Goal: Information Seeking & Learning: Learn about a topic

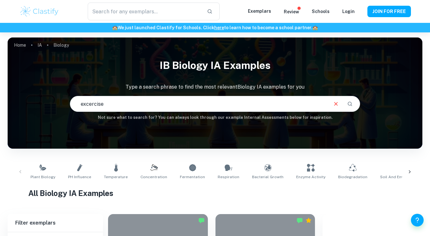
type input "excercise"
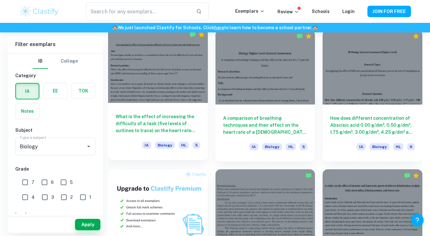
scroll to position [324, 0]
click at [182, 106] on div "What is the effect of increasing the difficulty of a task (five levels of outli…" at bounding box center [158, 131] width 100 height 57
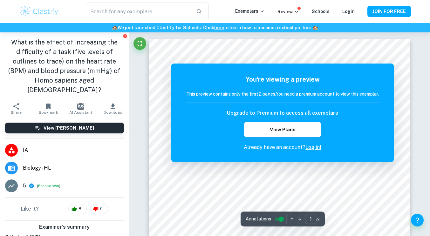
click at [173, 107] on div "You're viewing a preview This preview contains only the first 2 pages. You need…" at bounding box center [282, 113] width 223 height 99
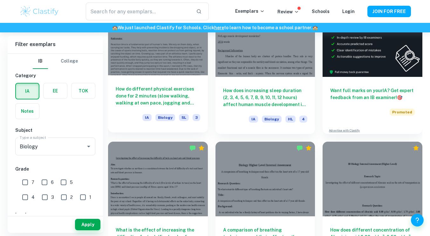
scroll to position [212, 0]
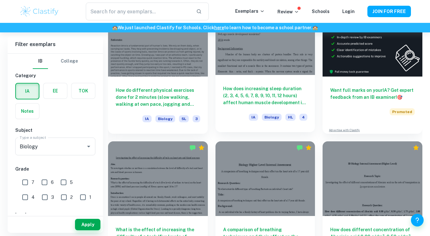
click at [271, 95] on h6 "How does increasing sleep duration (2, 3, 4, 5, 6, 7, 8, 9, 10, 11, 12 hours) a…" at bounding box center [265, 95] width 85 height 21
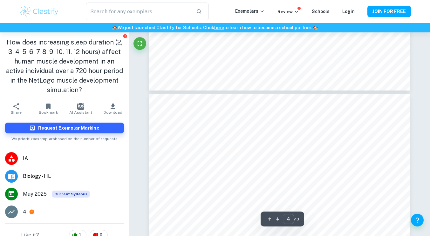
scroll to position [1144, 0]
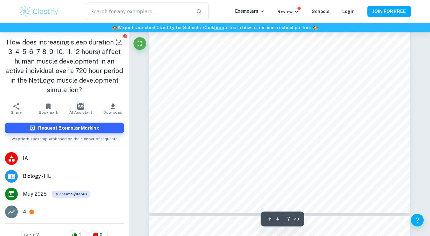
type input "8"
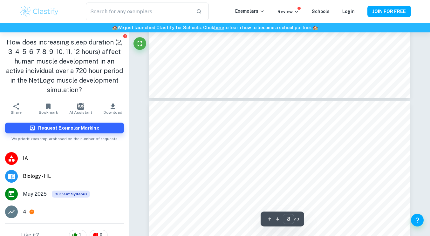
scroll to position [2646, 0]
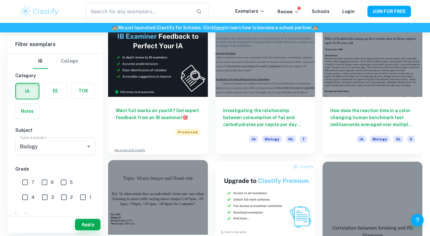
scroll to position [1065, 0]
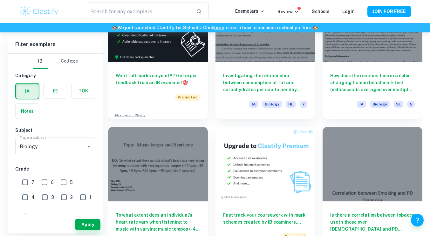
click at [24, 186] on input "7" at bounding box center [25, 182] width 13 height 13
checkbox input "true"
click at [81, 222] on button "Apply" at bounding box center [87, 224] width 25 height 11
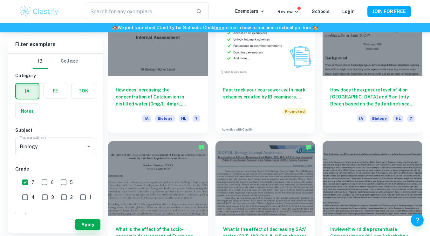
scroll to position [1131, 0]
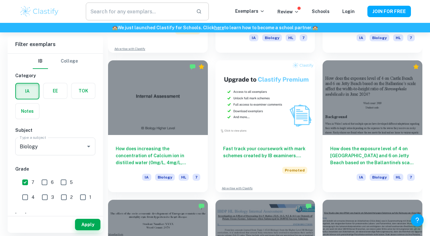
click at [141, 13] on input "text" at bounding box center [138, 12] width 105 height 18
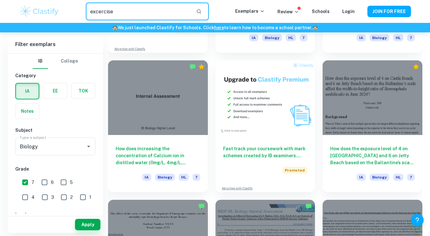
type input "excercise"
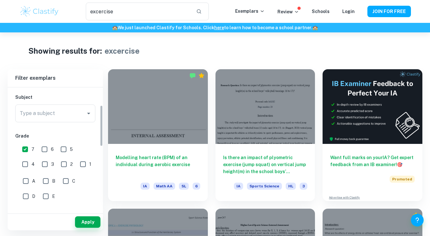
scroll to position [70, 0]
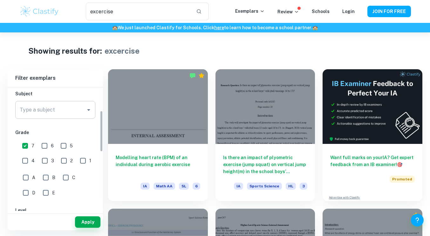
click at [59, 112] on input "Type a subject" at bounding box center [50, 110] width 65 height 12
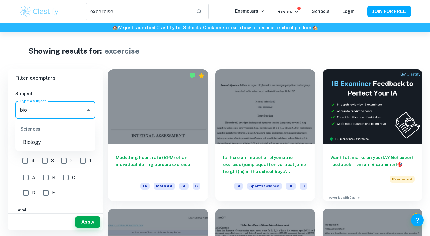
click at [46, 145] on li "Biology" at bounding box center [55, 142] width 80 height 11
type input "Biology"
click at [90, 222] on button "Apply" at bounding box center [87, 221] width 25 height 11
